Goal: Check status: Check status

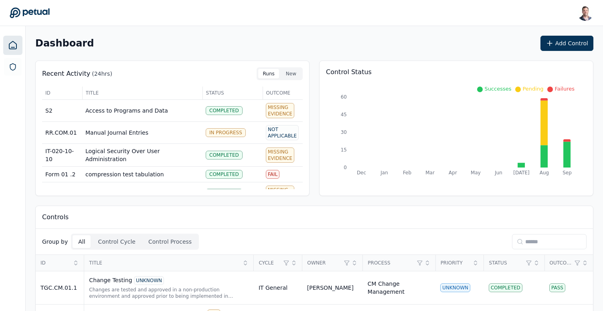
click at [522, 243] on input at bounding box center [549, 241] width 75 height 15
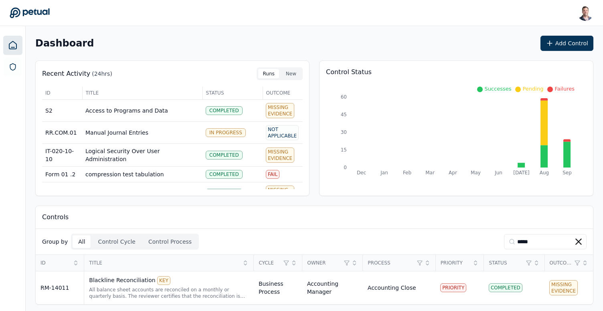
scroll to position [3, 0]
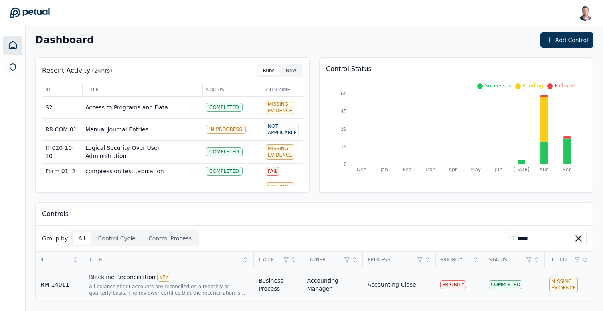
type input "*****"
click at [191, 294] on div "All balance sheet accounts are reconciled on a monthly or quarterly basis. The …" at bounding box center [169, 290] width 160 height 13
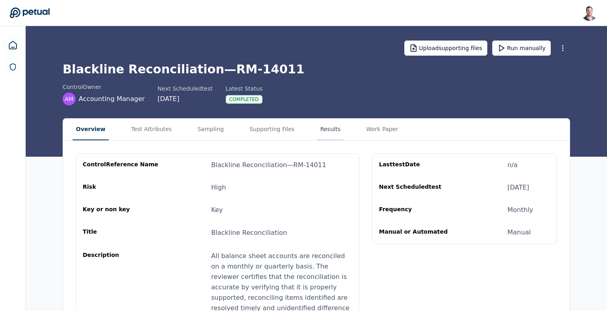
click at [326, 137] on button "Results" at bounding box center [330, 130] width 27 height 22
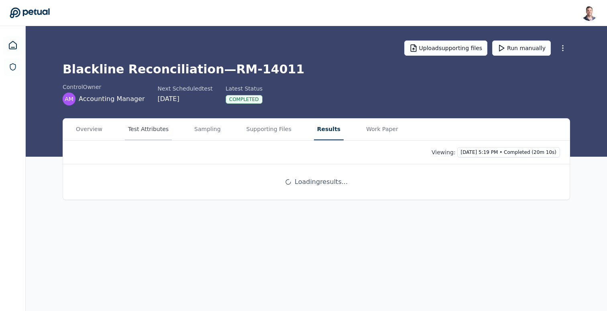
click at [142, 128] on button "Test Attributes" at bounding box center [148, 130] width 47 height 22
click at [315, 134] on button "Results" at bounding box center [329, 130] width 30 height 22
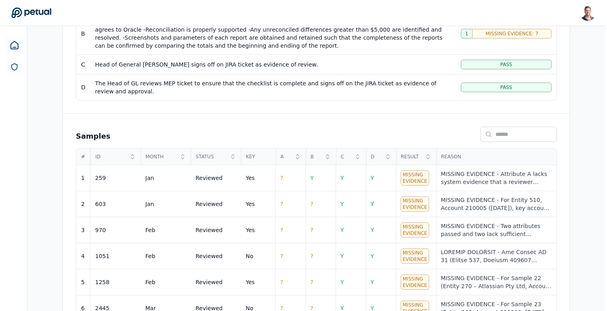
scroll to position [254, 0]
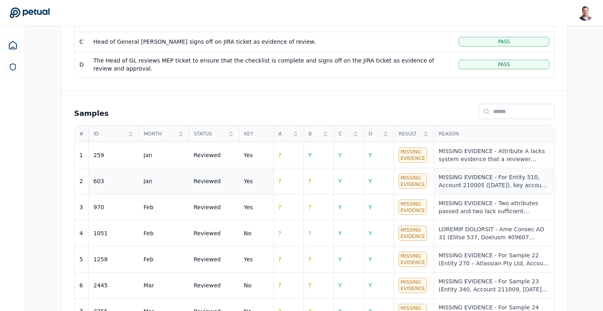
click at [472, 188] on div "MISSING EVIDENCE - For Entity 510, Account 210005 (Jan 2025), key account-level…" at bounding box center [494, 181] width 111 height 16
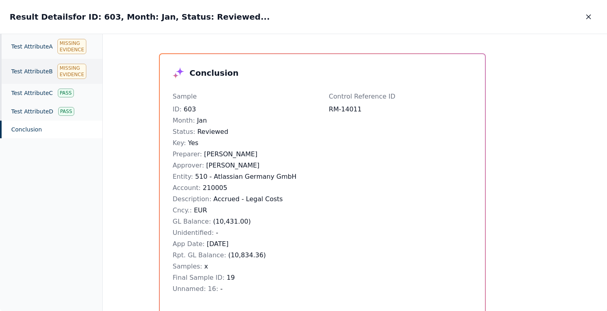
click at [43, 74] on div "Test Attribute B Missing Evidence" at bounding box center [51, 71] width 102 height 25
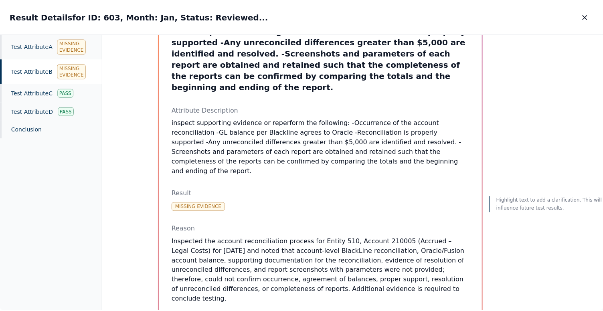
scroll to position [93, 0]
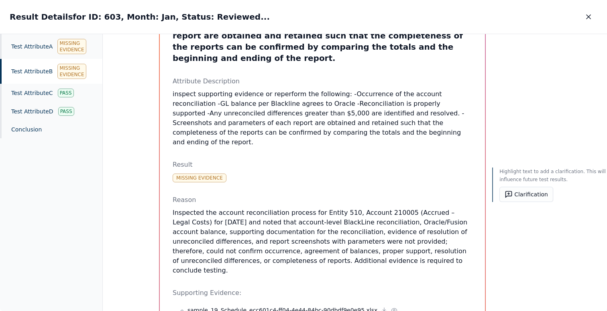
drag, startPoint x: 262, startPoint y: 186, endPoint x: 313, endPoint y: 252, distance: 83.5
click at [313, 252] on div "Reason Inspected the account reconciliation process for Entity 510, Account 210…" at bounding box center [322, 235] width 299 height 80
click at [313, 252] on p "Inspected the account reconciliation process for Entity 510, Account 210005 (Ac…" at bounding box center [322, 241] width 299 height 67
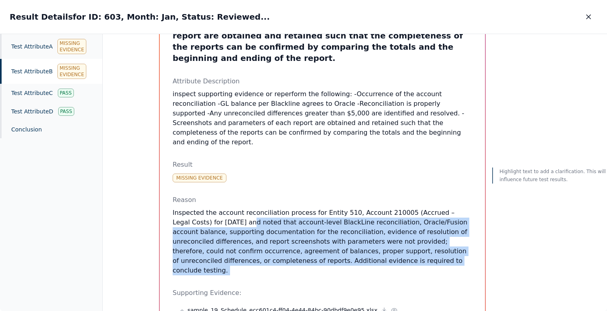
drag, startPoint x: 313, startPoint y: 252, endPoint x: 231, endPoint y: 200, distance: 97.4
click at [231, 208] on p "Inspected the account reconciliation process for Entity 510, Account 210005 (Ac…" at bounding box center [322, 241] width 299 height 67
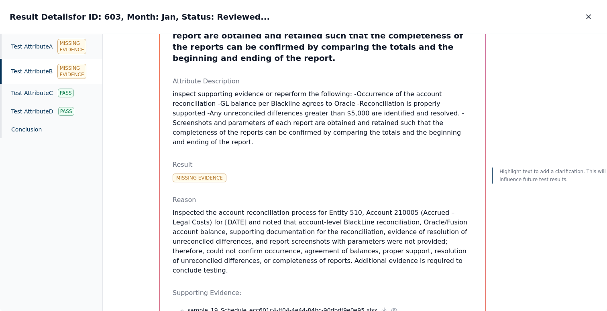
click at [258, 208] on p "Inspected the account reconciliation process for Entity 510, Account 210005 (Ac…" at bounding box center [322, 241] width 299 height 67
click at [588, 20] on icon "button" at bounding box center [588, 17] width 8 height 8
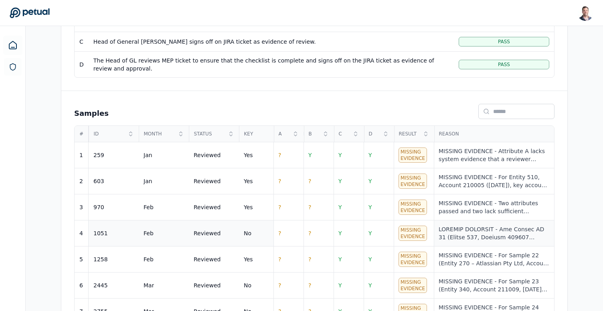
click at [483, 232] on div at bounding box center [494, 233] width 111 height 16
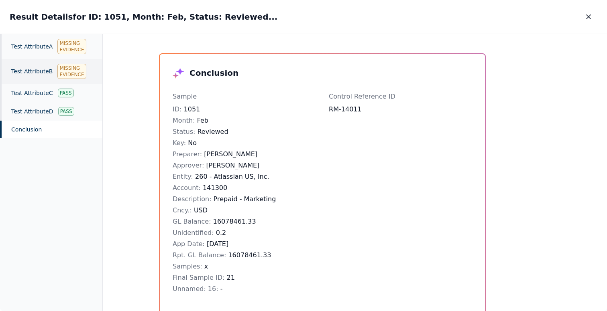
click at [46, 75] on div "Test Attribute B Missing Evidence" at bounding box center [51, 71] width 102 height 25
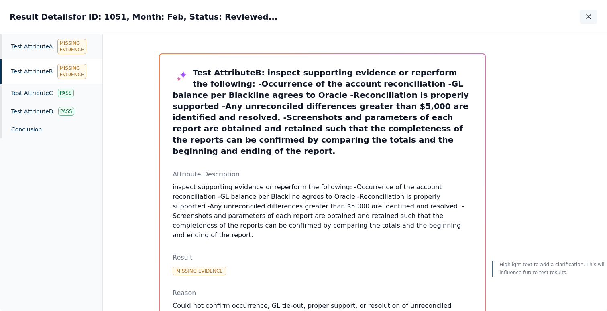
click at [589, 14] on icon "button" at bounding box center [588, 17] width 8 height 8
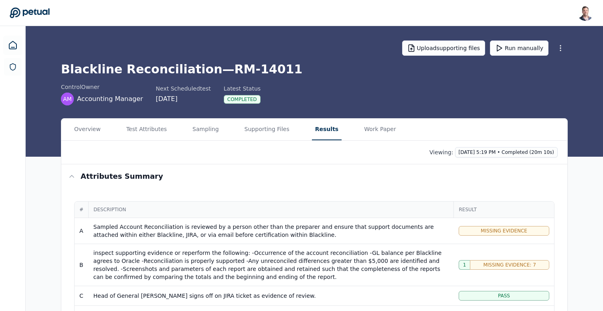
click at [461, 93] on div "control Owner AM Accounting Manager Next Scheduled test 9/29/2025 Latest Status…" at bounding box center [314, 94] width 507 height 22
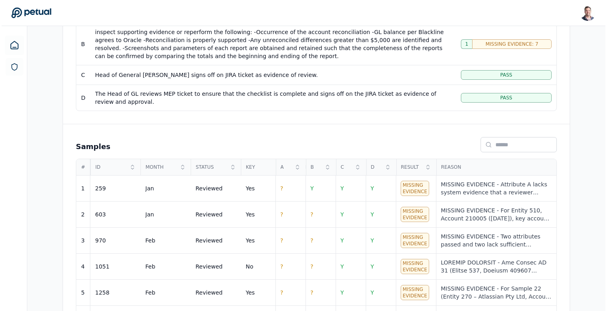
scroll to position [241, 0]
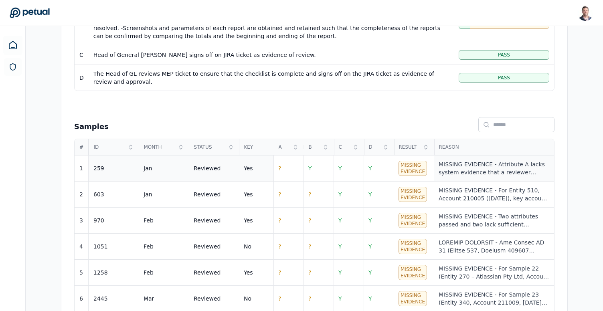
click at [457, 170] on div "MISSING EVIDENCE - Attribute A lacks system evidence that a reviewer different …" at bounding box center [494, 168] width 111 height 16
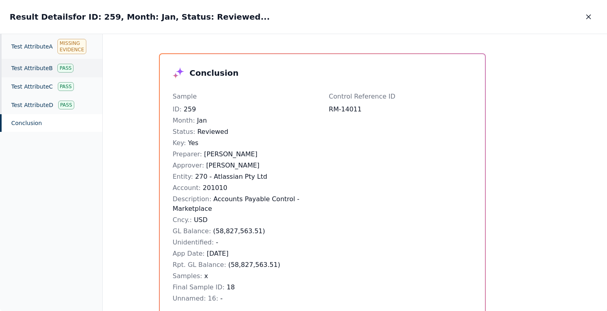
click at [43, 71] on div "Test Attribute B Pass" at bounding box center [51, 68] width 102 height 18
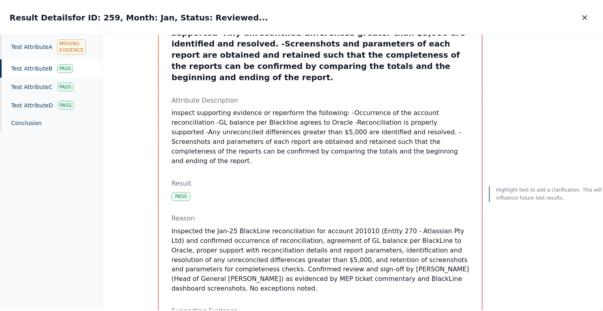
scroll to position [126, 0]
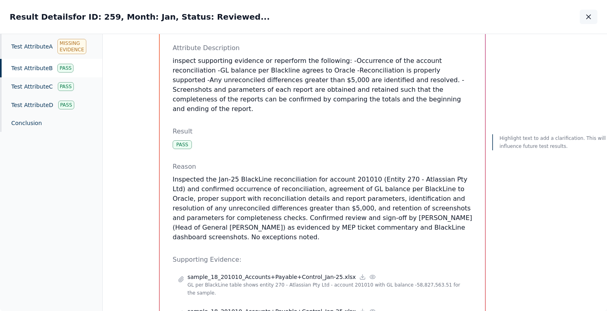
click at [585, 18] on icon "button" at bounding box center [588, 17] width 8 height 8
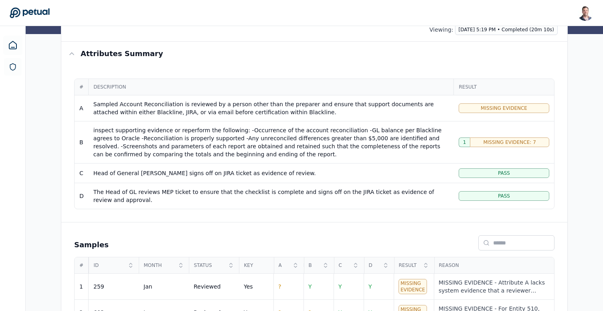
scroll to position [119, 0]
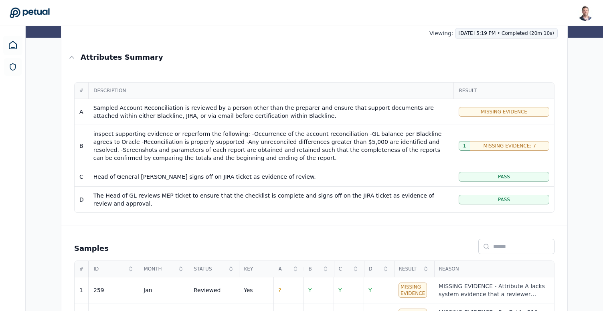
click at [496, 35] on html "Snir Kodesh snir@petual.ai Sign out Upload supporting files Run manually Blackl…" at bounding box center [301, 190] width 603 height 619
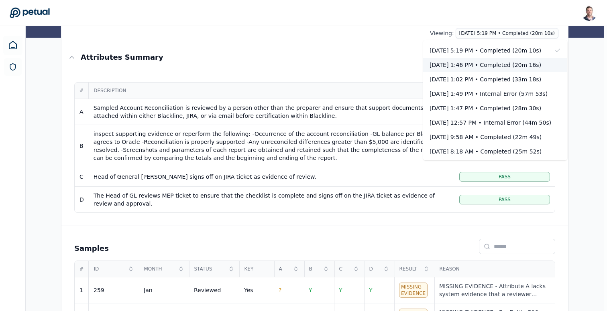
click at [493, 60] on div "Oct 9, 1:46 PM • Completed (20m 16s)" at bounding box center [495, 65] width 144 height 14
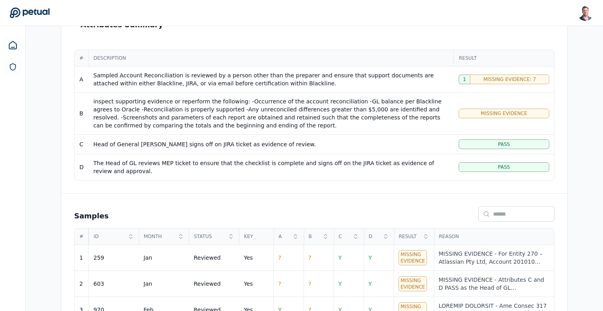
scroll to position [204, 0]
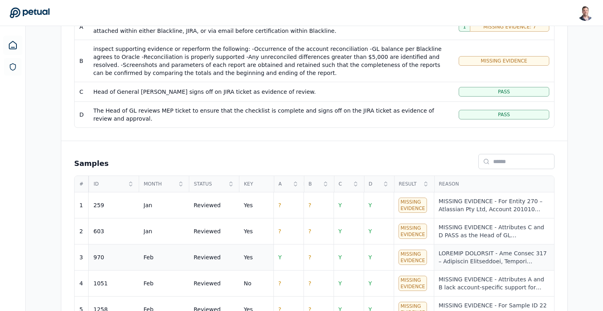
click at [495, 246] on td at bounding box center [494, 258] width 120 height 26
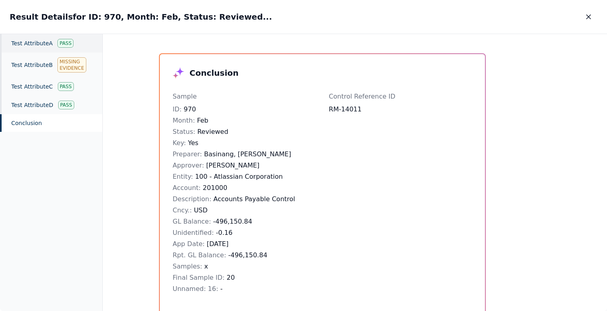
click at [45, 47] on div "Test Attribute A Pass" at bounding box center [51, 43] width 102 height 18
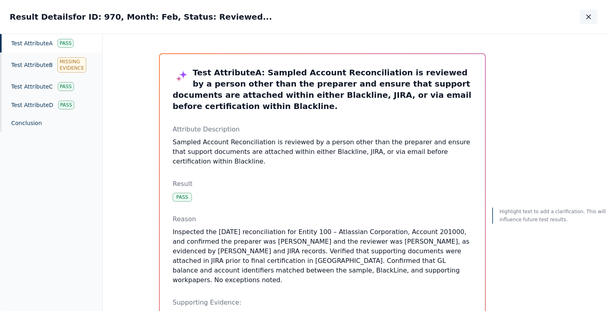
click at [585, 22] on button "button" at bounding box center [588, 17] width 18 height 14
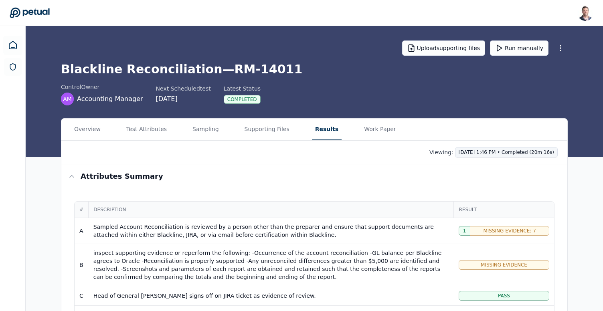
click at [507, 154] on html "Snir Kodesh snir@petual.ai Sign out Upload supporting files Run manually Blackl…" at bounding box center [301, 309] width 603 height 619
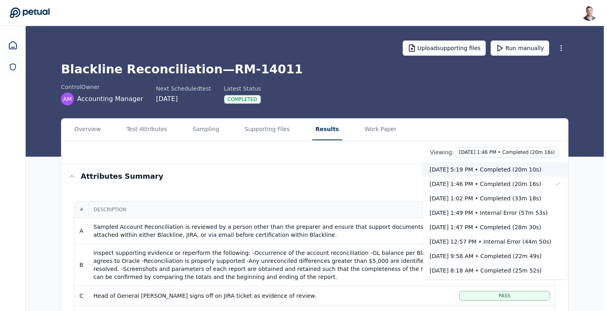
click at [501, 170] on div "Today 5:19 PM • Completed (20m 10s)" at bounding box center [490, 170] width 122 height 8
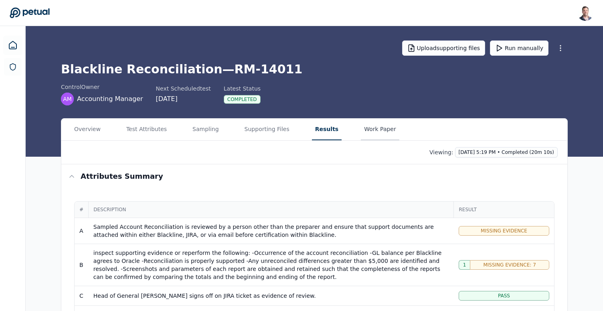
click at [363, 127] on button "Work Paper" at bounding box center [380, 130] width 39 height 22
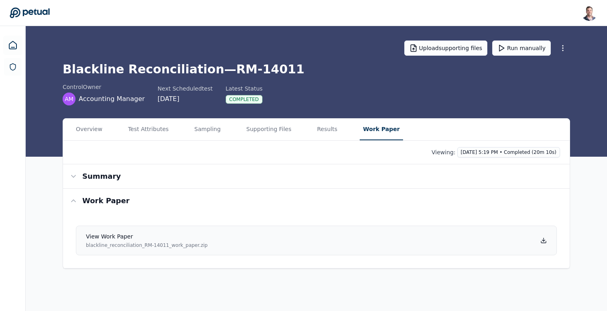
click at [542, 240] on icon at bounding box center [543, 241] width 6 height 6
